Goal: Information Seeking & Learning: Learn about a topic

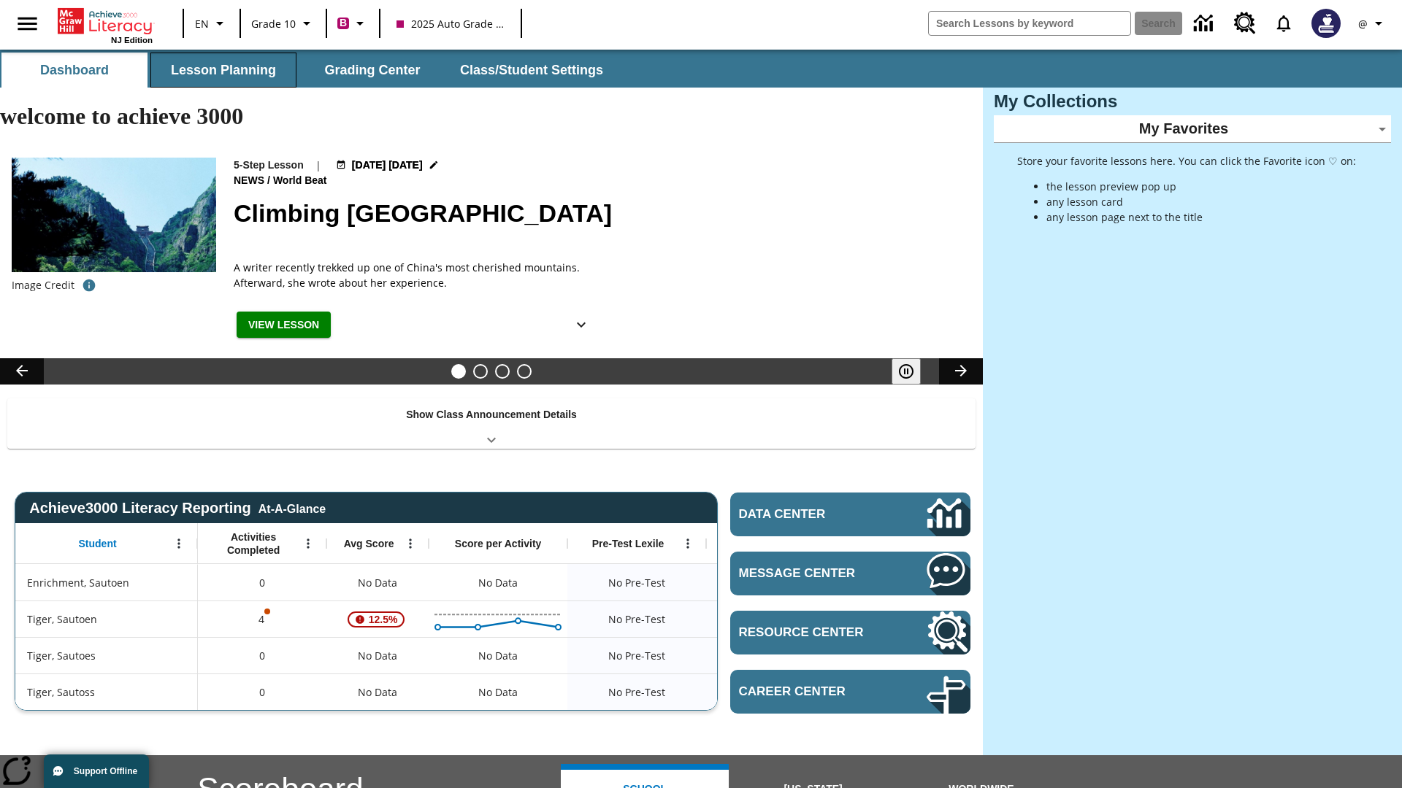
click at [223, 70] on button "Lesson Planning" at bounding box center [223, 70] width 146 height 35
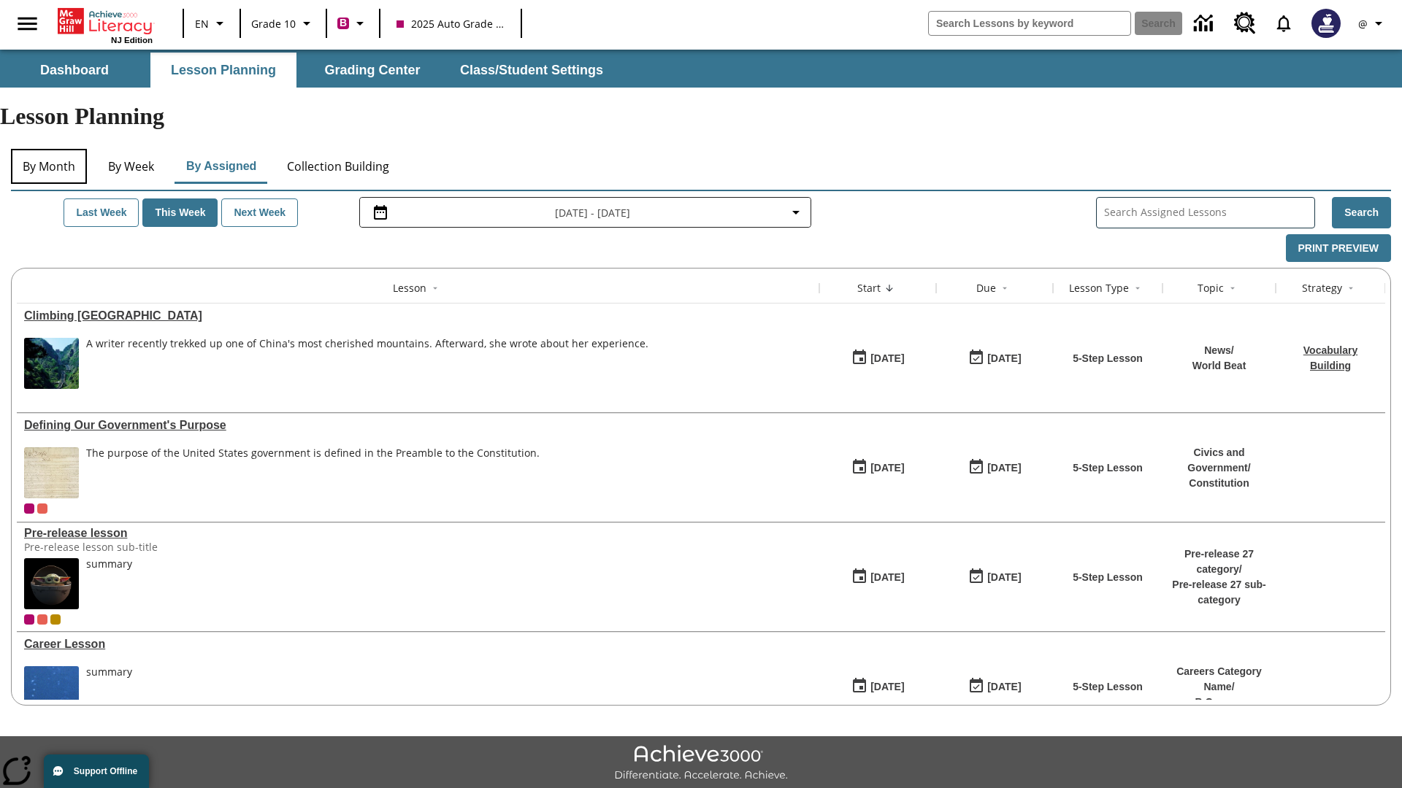
click at [49, 149] on button "By Month" at bounding box center [49, 166] width 76 height 35
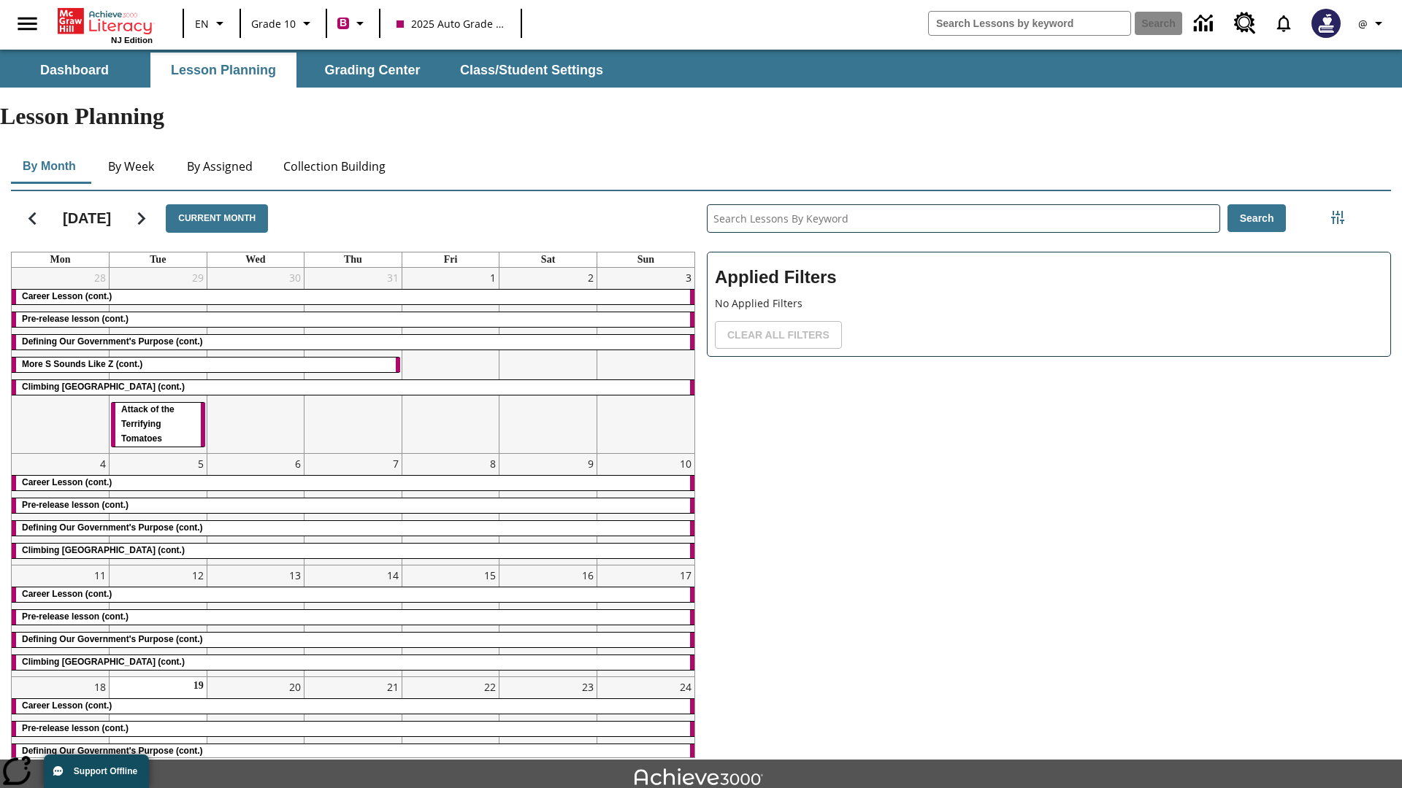
click at [353, 290] on div "Career Lesson (cont.)" at bounding box center [353, 297] width 683 height 15
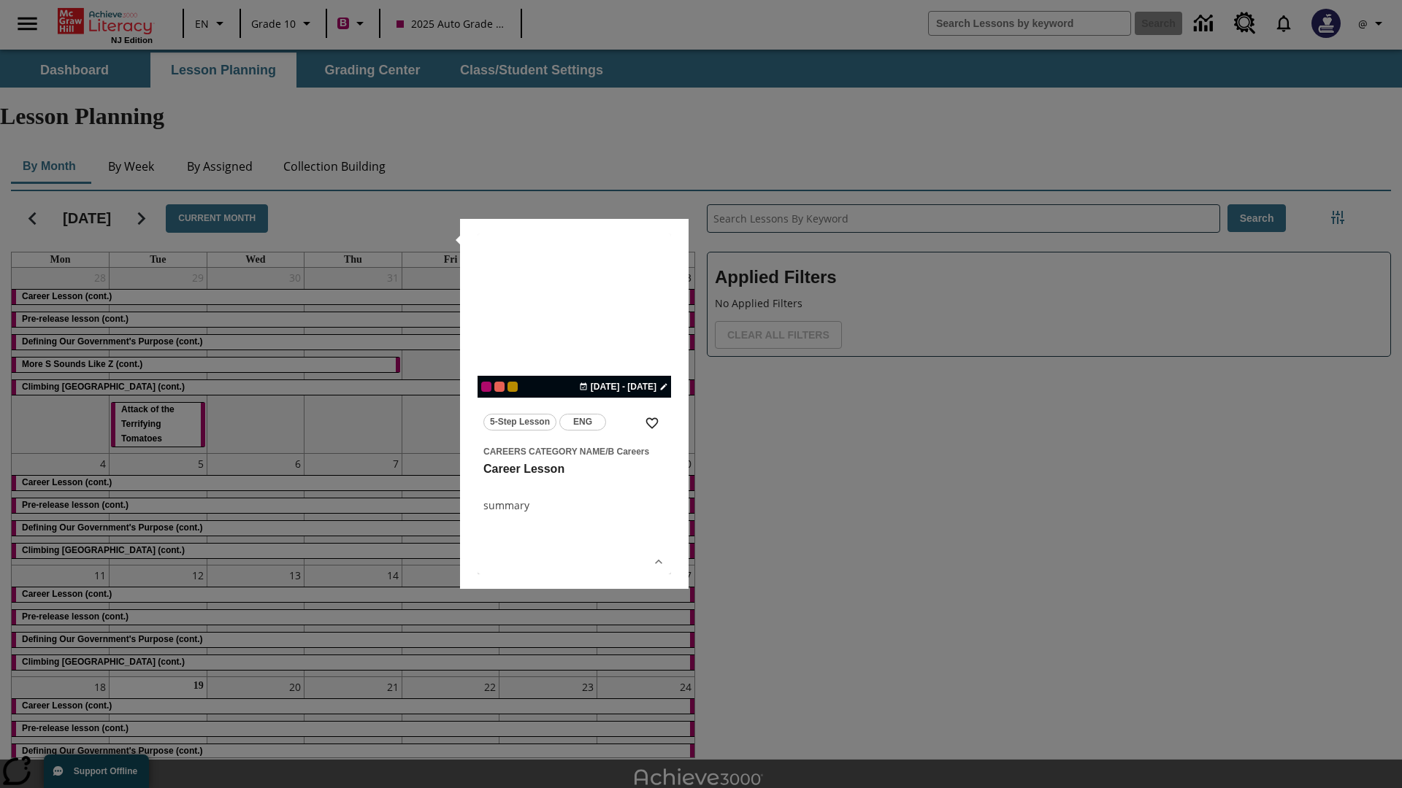
scroll to position [32, 0]
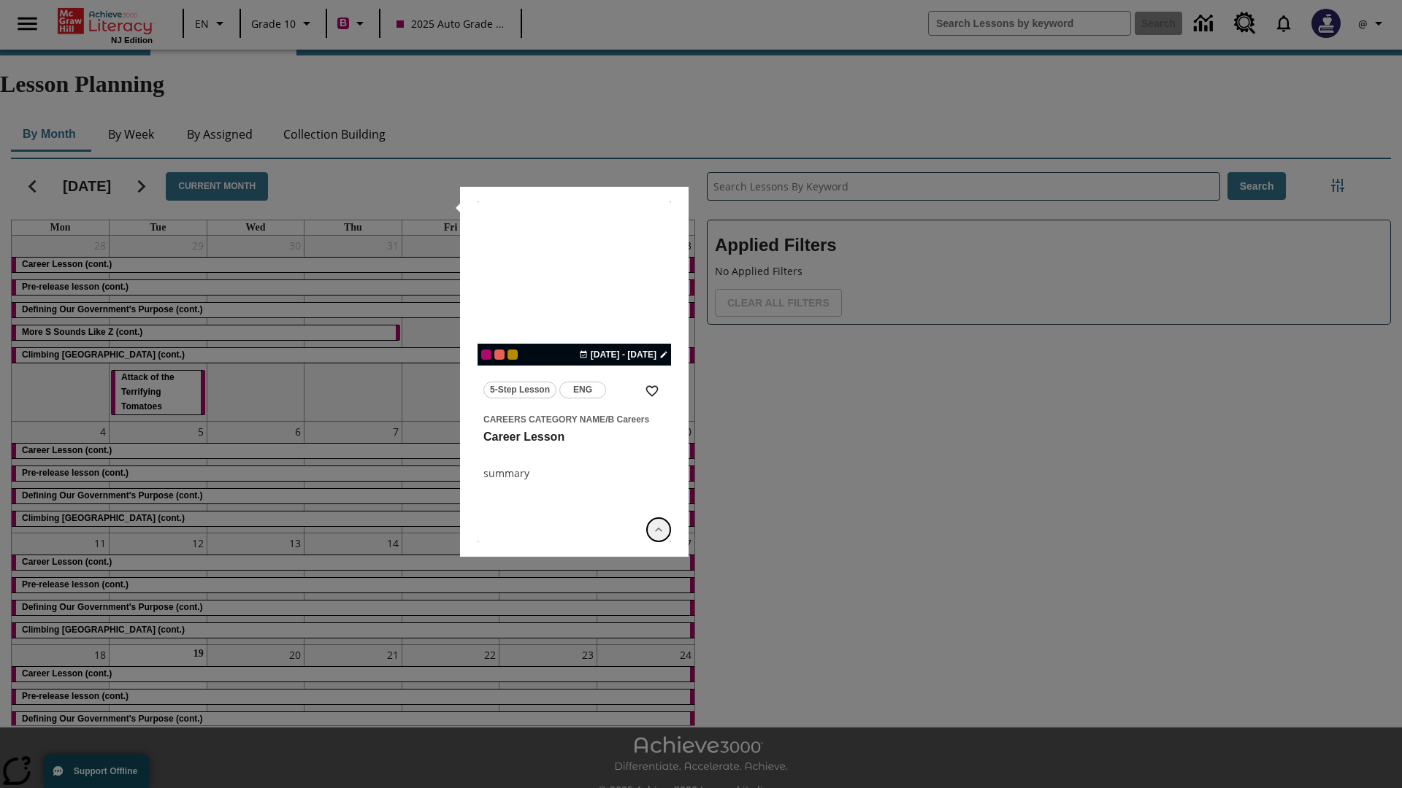
click at [658, 529] on icon "Show Details" at bounding box center [658, 530] width 15 height 15
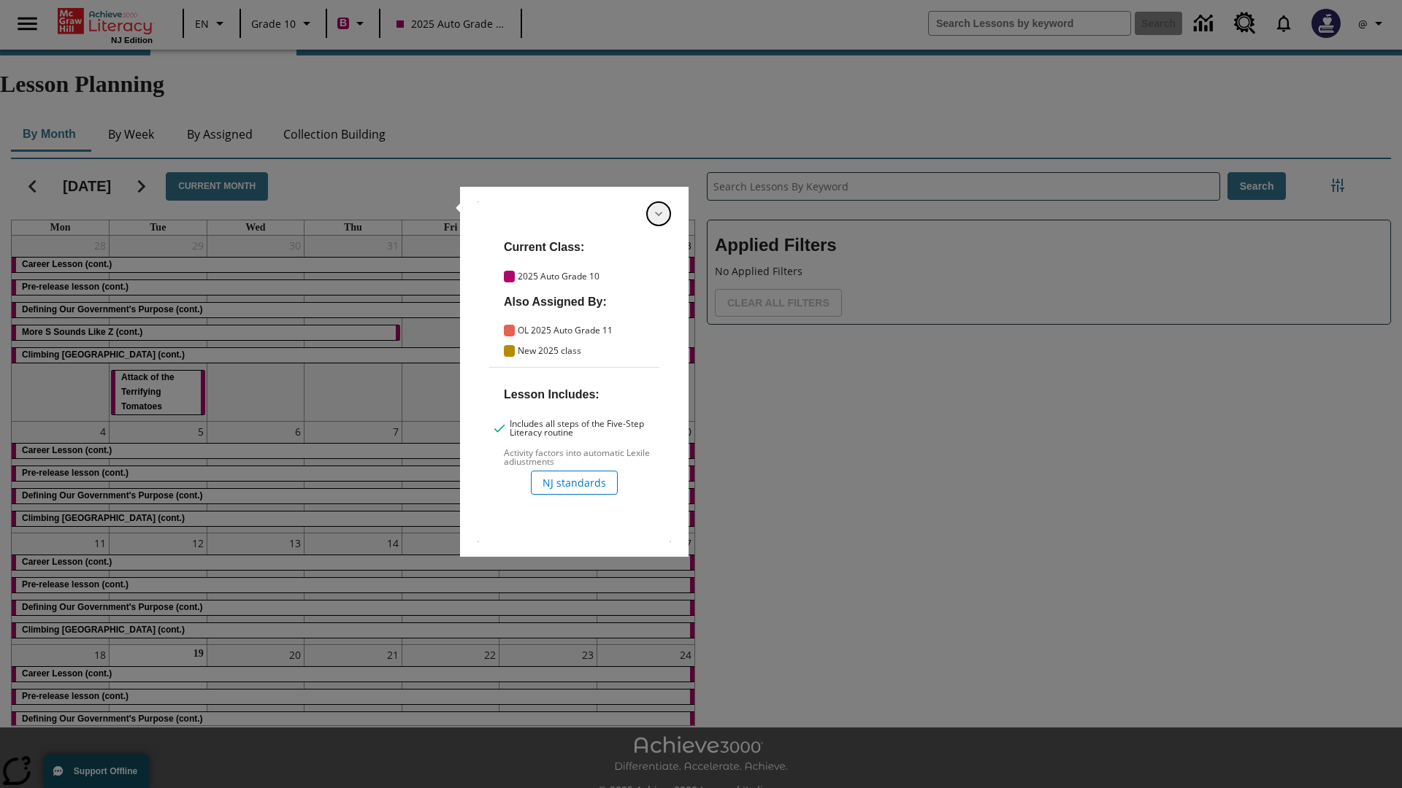
click at [658, 214] on icon "Hide Details" at bounding box center [658, 214] width 15 height 15
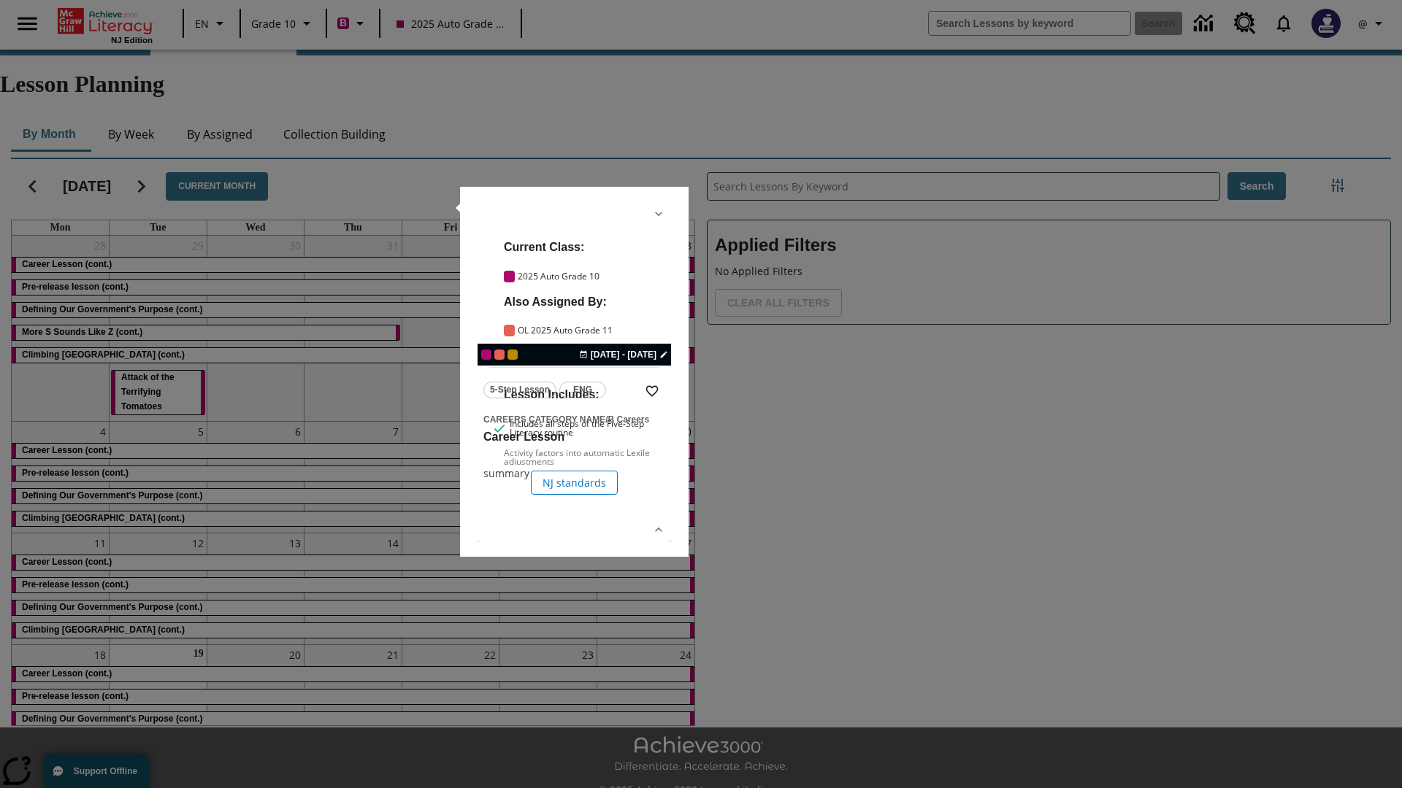
click at [574, 372] on link "lesson details" at bounding box center [573, 371] width 193 height 341
